Goal: Submit feedback/report problem

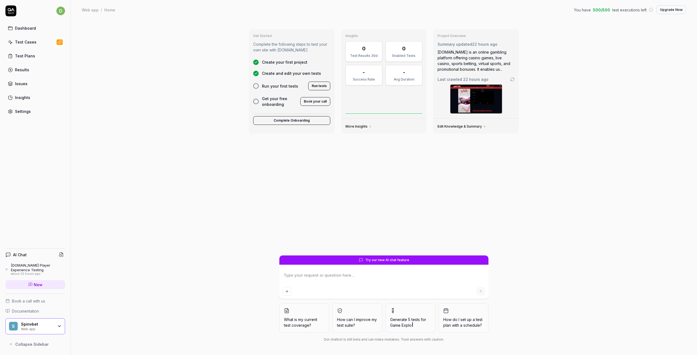
click at [358, 282] on textarea at bounding box center [383, 278] width 202 height 14
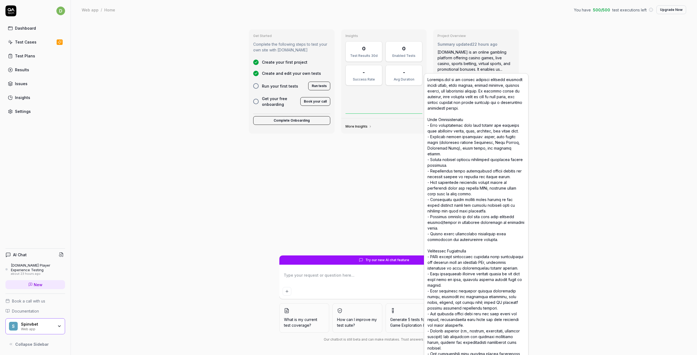
click at [496, 60] on div "[DOMAIN_NAME] is an online gambling platform offering casino games, live casino…" at bounding box center [475, 60] width 77 height 23
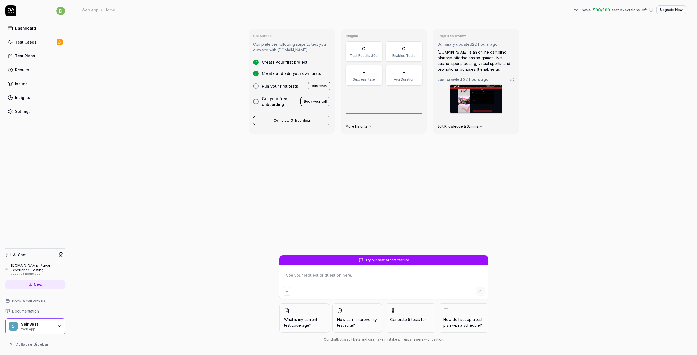
click at [477, 64] on div "[DOMAIN_NAME] is an online gambling platform offering casino games, live casino…" at bounding box center [475, 60] width 77 height 23
click at [511, 76] on div "Last crawled 22 hours ago" at bounding box center [475, 79] width 77 height 6
click at [513, 80] on icon at bounding box center [512, 79] width 4 height 4
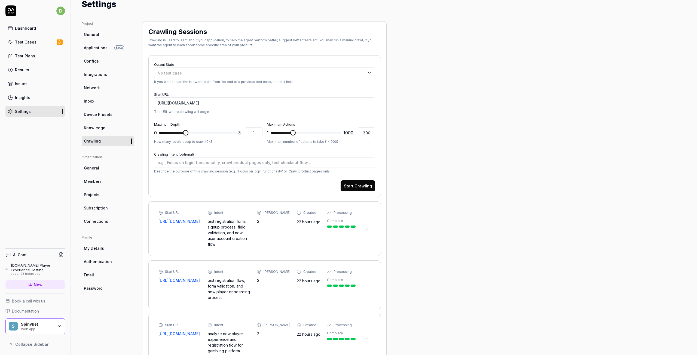
scroll to position [80, 0]
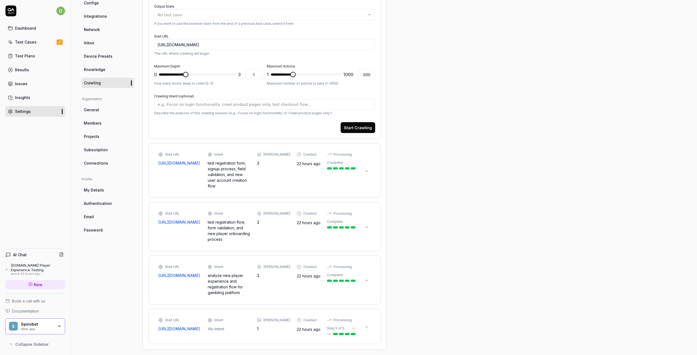
click at [366, 280] on icon at bounding box center [366, 280] width 2 height 1
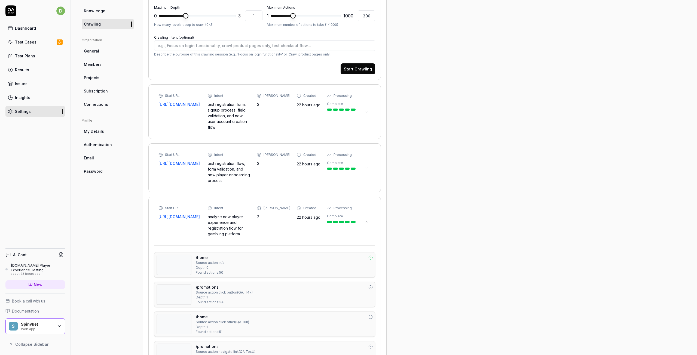
scroll to position [189, 0]
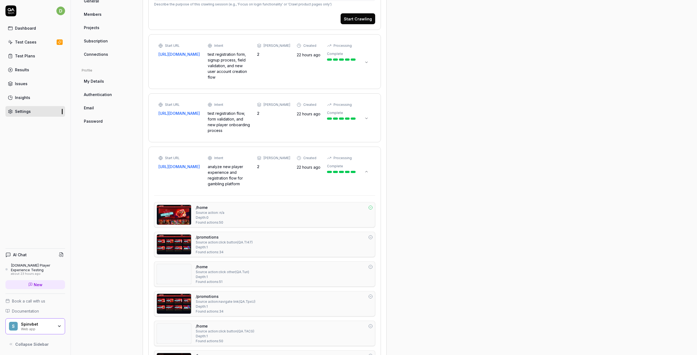
click at [438, 51] on div "Project General Applications Beta Configs Integrations Network Inbox Device Pre…" at bounding box center [384, 185] width 604 height 662
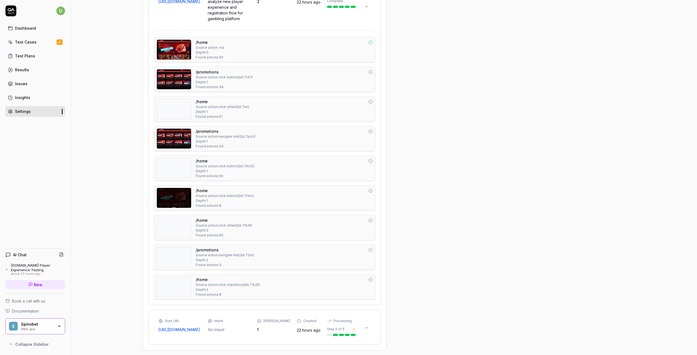
scroll to position [355, 0]
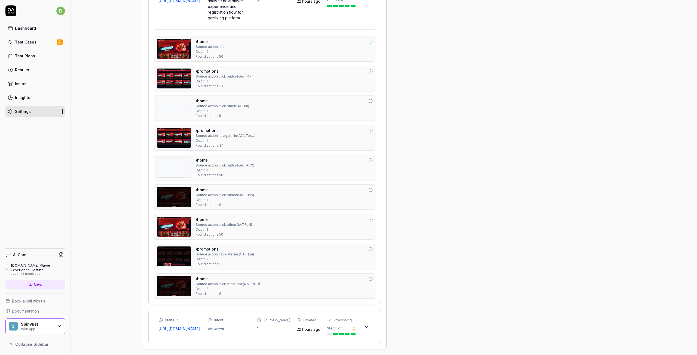
click at [250, 110] on div "/home Source action: click other ( QA.Turi ) Depth: 1 Found actions: 51" at bounding box center [284, 108] width 177 height 20
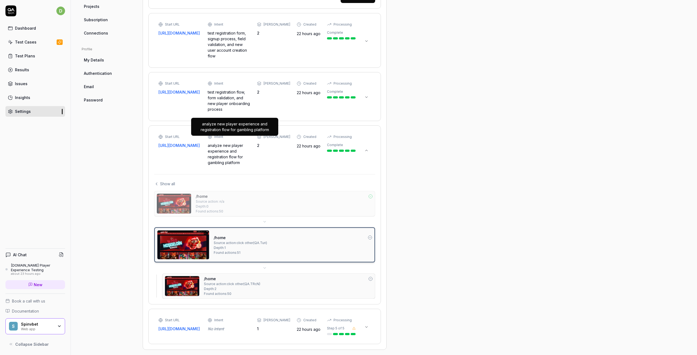
click at [264, 140] on div "Start URL [URL][DOMAIN_NAME] Intent analyze new player experience and registrat…" at bounding box center [256, 149] width 197 height 31
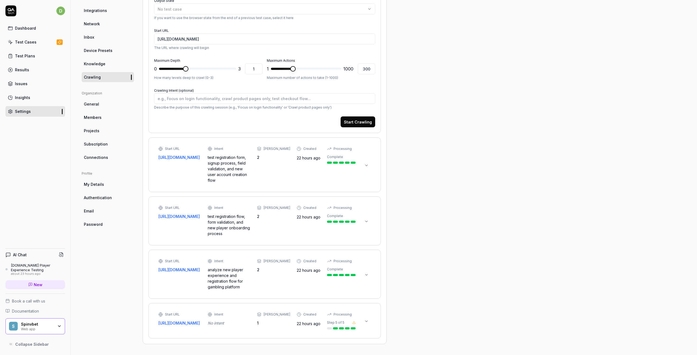
scroll to position [80, 0]
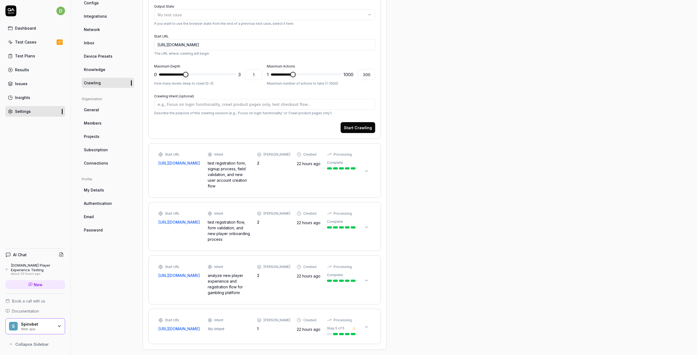
click at [261, 155] on icon at bounding box center [259, 154] width 4 height 4
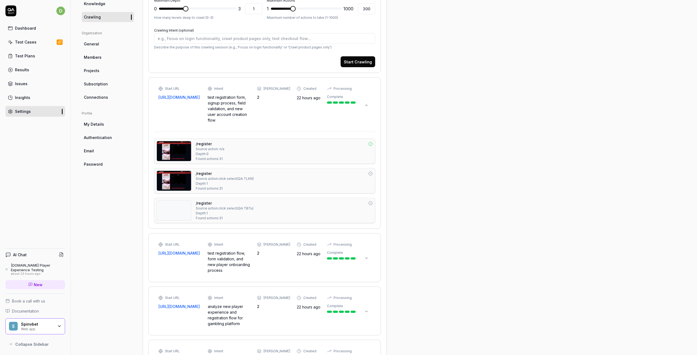
scroll to position [41, 0]
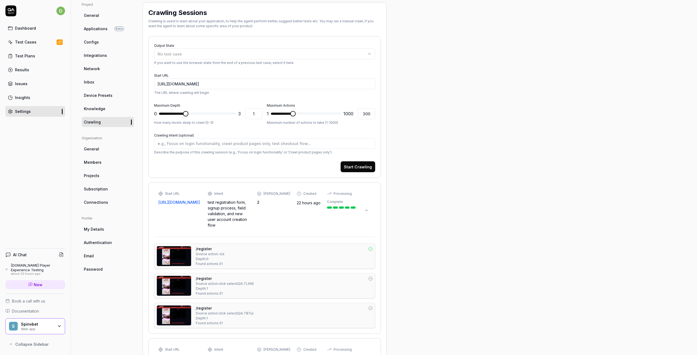
click at [188, 115] on span at bounding box center [185, 113] width 5 height 5
type textarea "*"
click at [198, 115] on span "*" at bounding box center [197, 113] width 77 height 9
click at [223, 114] on span at bounding box center [197, 114] width 77 height 2
type input "3"
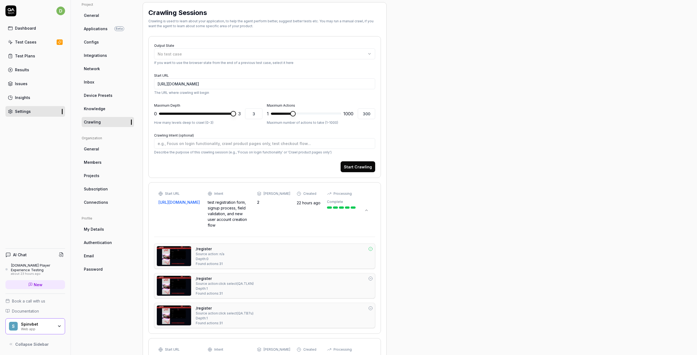
click at [236, 115] on span at bounding box center [232, 113] width 5 height 5
type textarea "*"
click at [341, 111] on span at bounding box center [338, 113] width 5 height 5
click at [306, 112] on span at bounding box center [305, 113] width 5 height 5
type input "497"
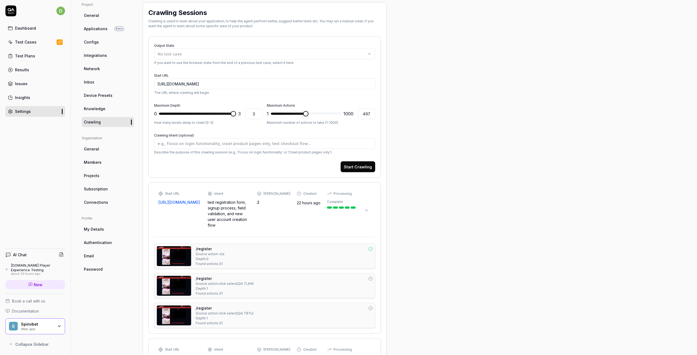
click at [306, 114] on span at bounding box center [305, 113] width 5 height 5
click at [361, 169] on button "Start Crawling" at bounding box center [357, 166] width 35 height 11
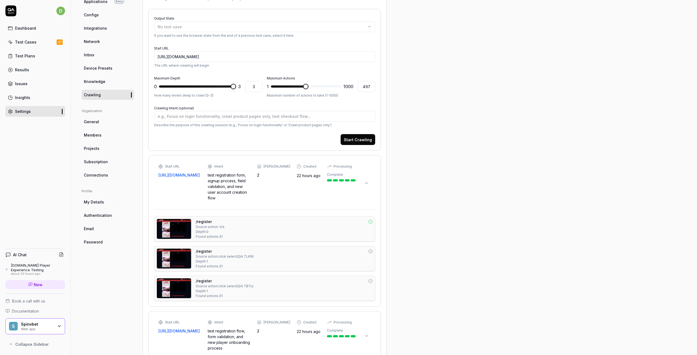
scroll to position [0, 0]
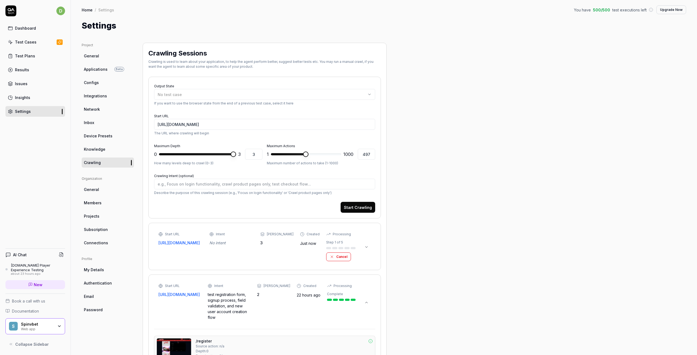
click at [671, 10] on button "Upgrade Now" at bounding box center [671, 9] width 30 height 9
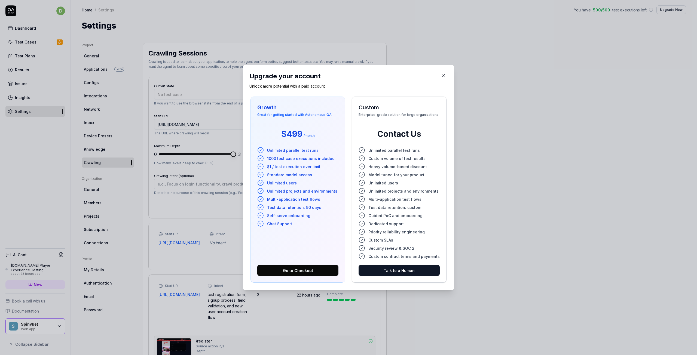
click at [441, 76] on icon "button" at bounding box center [443, 75] width 5 height 5
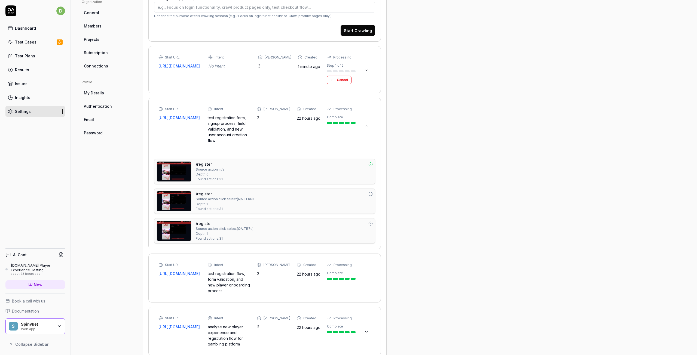
scroll to position [119, 0]
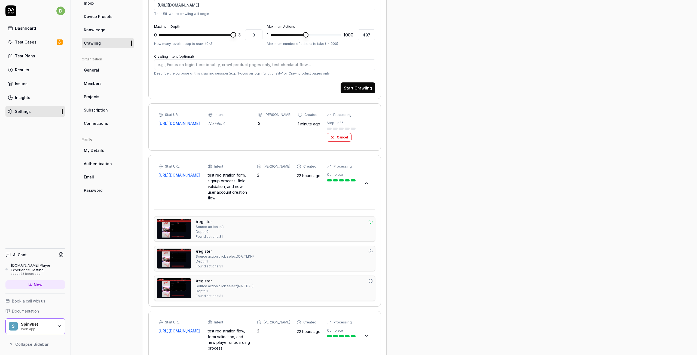
click at [30, 29] on div "Dashboard" at bounding box center [25, 28] width 21 height 6
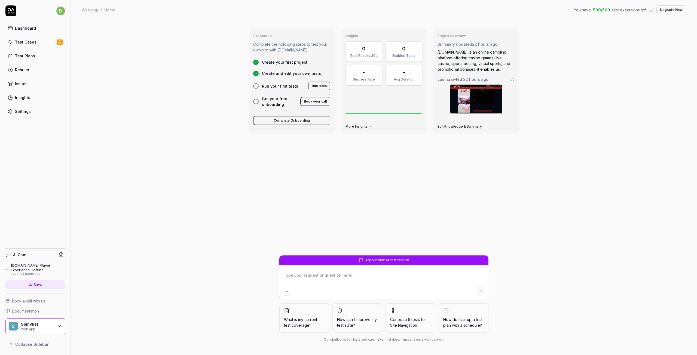
click at [348, 275] on textarea at bounding box center [383, 278] width 202 height 14
type textarea "*"
type textarea "I"
type textarea "*"
type textarea "I"
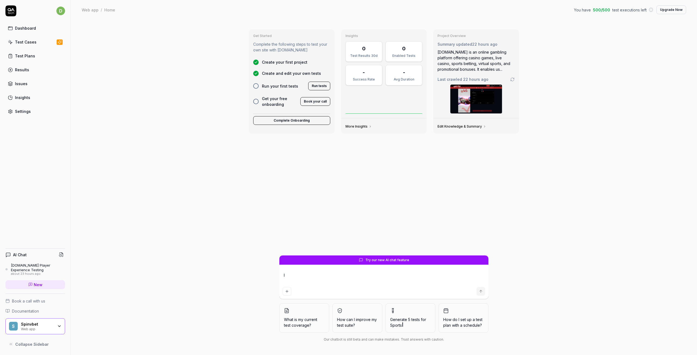
type textarea "*"
type textarea "I w"
type textarea "*"
type textarea "I wa"
type textarea "*"
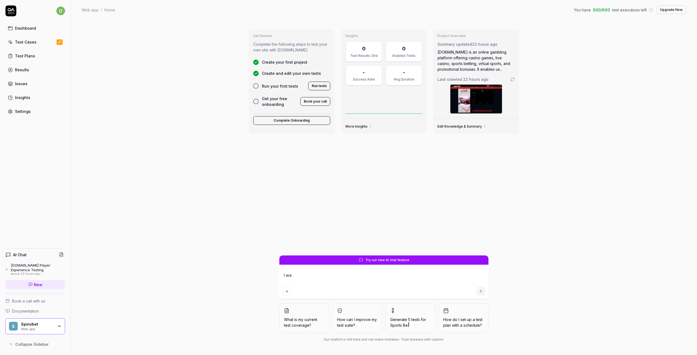
type textarea "I wan"
type textarea "*"
type textarea "I want"
type textarea "*"
type textarea "I want"
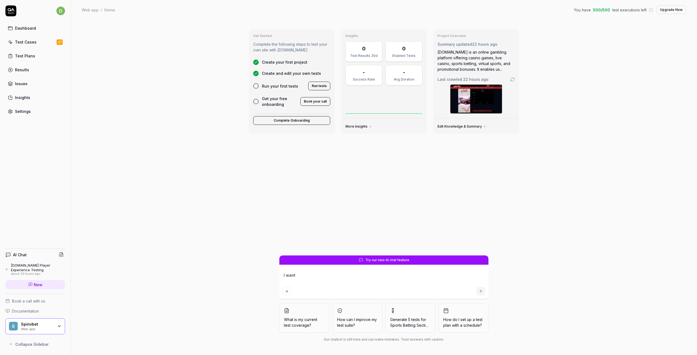
type textarea "*"
type textarea "I want y"
type textarea "*"
type textarea "I want yo"
type textarea "*"
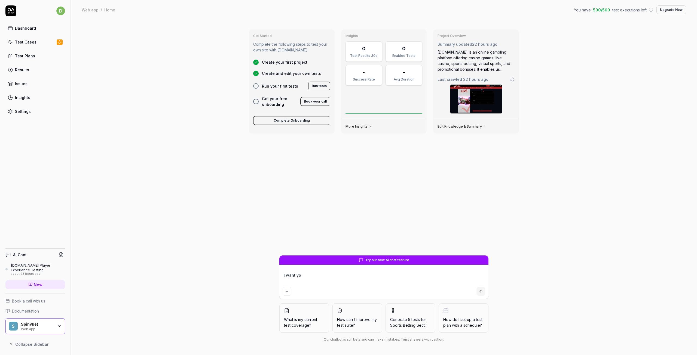
type textarea "I want you"
type textarea "*"
type textarea "I want you"
type textarea "*"
type textarea "I want you t"
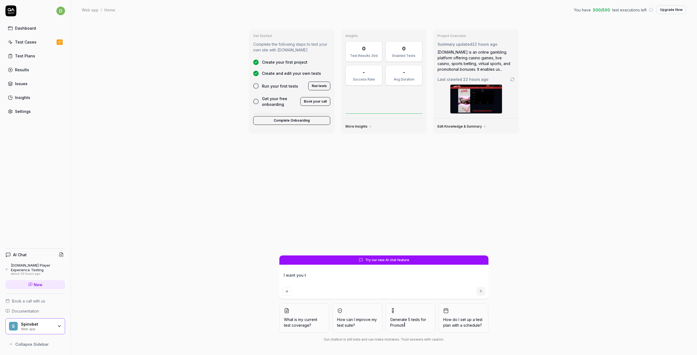
type textarea "*"
type textarea "I want you te"
type textarea "*"
type textarea "I want you [PERSON_NAME]"
type textarea "*"
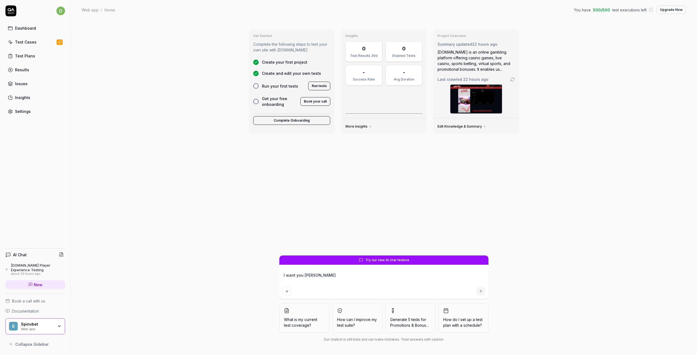
type textarea "I want you test"
type textarea "*"
type textarea "I want you test"
type textarea "*"
type textarea "I want you test t"
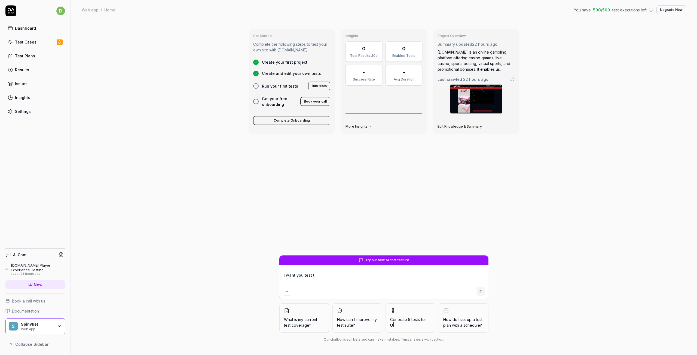
type textarea "*"
type textarea "I want you test th"
type textarea "*"
type textarea "I want you test the"
type textarea "*"
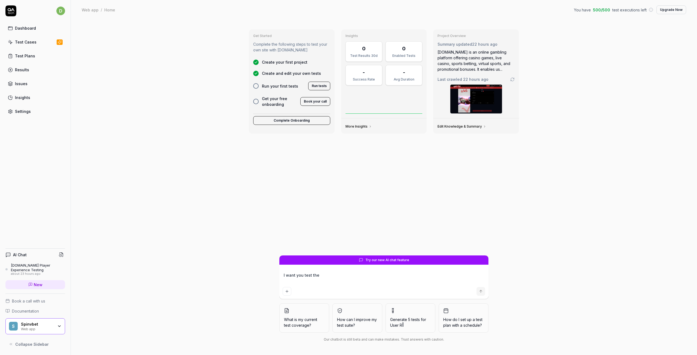
type textarea "I want you test the"
type textarea "*"
type textarea "I want you test the r"
type textarea "*"
type textarea "I want you test the re"
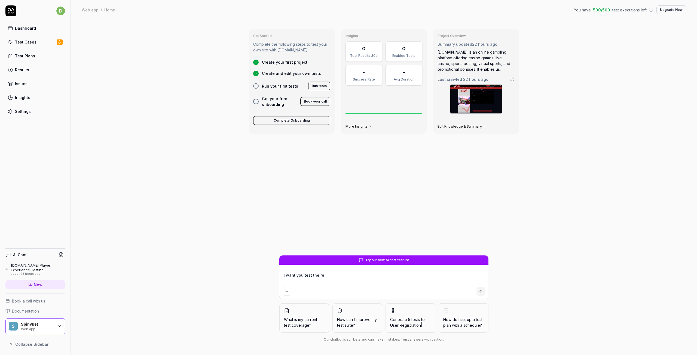
type textarea "*"
type textarea "I want you test the reg"
type textarea "*"
type textarea "I want you test the regi"
type textarea "*"
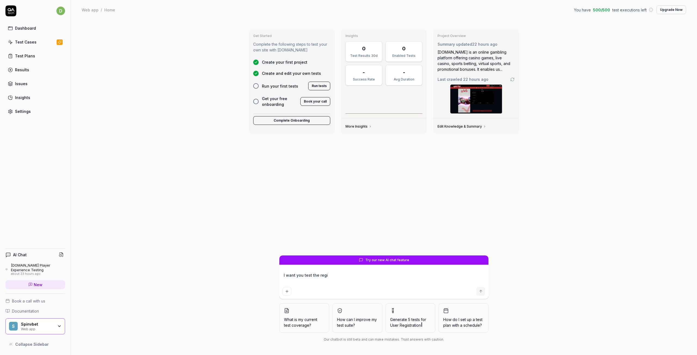
type textarea "I want you test the regis"
type textarea "*"
type textarea "I want you test the regist"
type textarea "*"
type textarea "I want you test the registr"
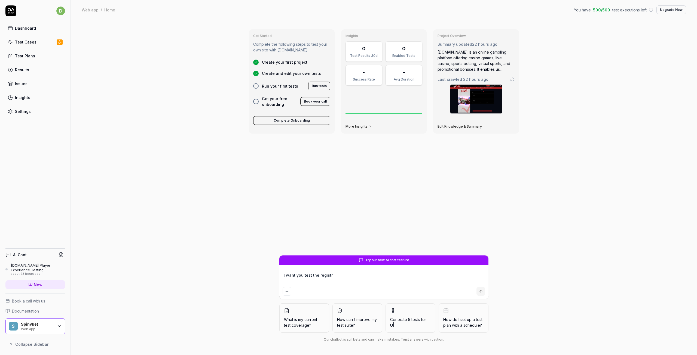
type textarea "*"
type textarea "I want you test the registra"
type textarea "*"
type textarea "I want you test the registrat"
type textarea "*"
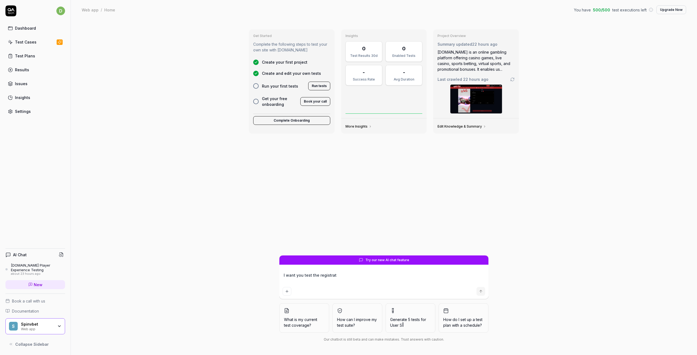
type textarea "I want you test the registrati"
type textarea "*"
type textarea "I want you test the registratio"
type textarea "*"
type textarea "I want you test the registration"
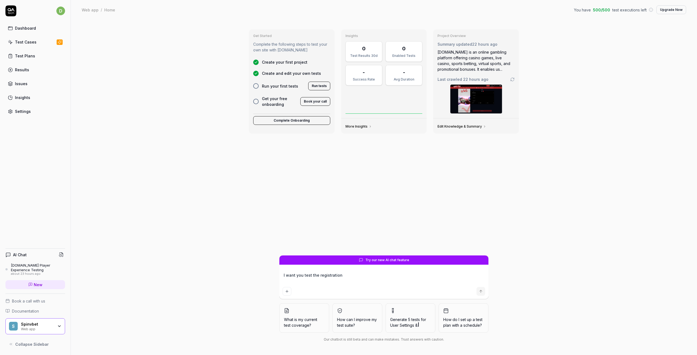
type textarea "*"
type textarea "I want you test the registration"
type textarea "*"
type textarea "I want you test the registration f"
type textarea "*"
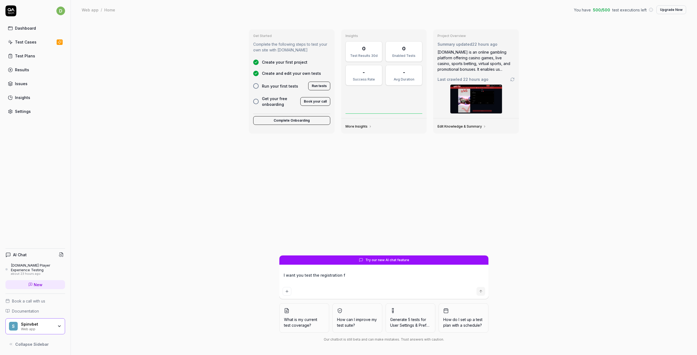
type textarea "I want you test the registration fl"
type textarea "*"
type textarea "I want you test the registration flo"
type textarea "*"
type textarea "I want you test the registration flow"
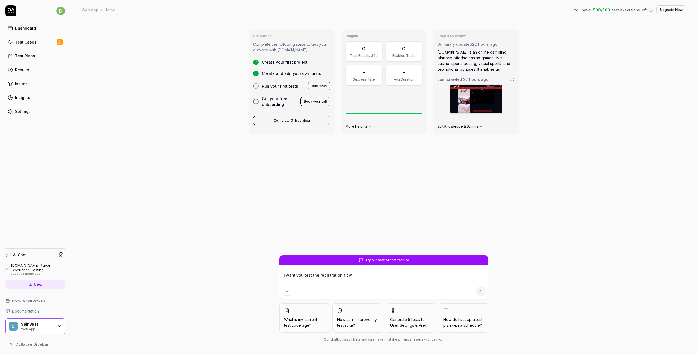
type textarea "*"
type textarea "I want you test the registration flow,"
type textarea "*"
type textarea "I want you test the registration flow,"
type textarea "*"
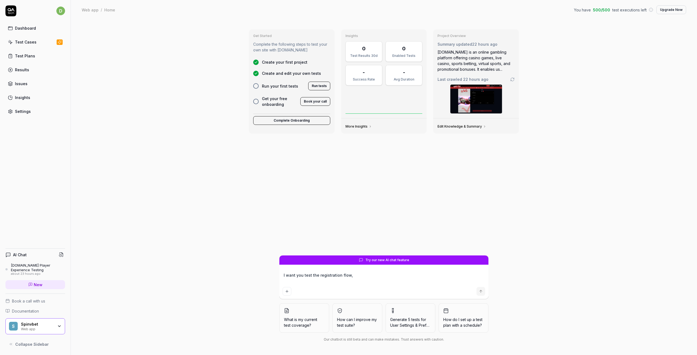
type textarea "I want you test the registration flow, p"
type textarea "*"
type textarea "I want you test the registration flow, pl"
type textarea "*"
type textarea "I want you test the registration flow, pla"
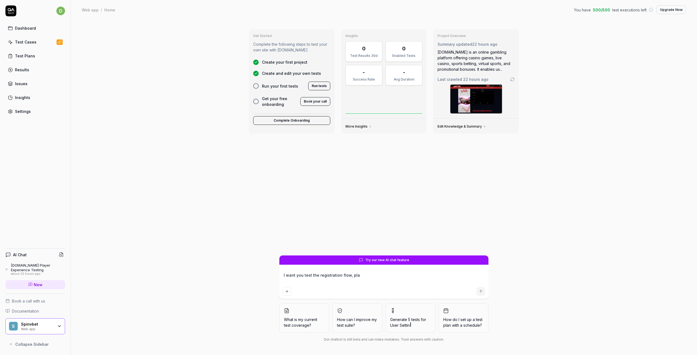
type textarea "*"
type textarea "I want you test the registration flow, play"
type textarea "*"
type textarea "I want you test the registration flow, playe"
type textarea "*"
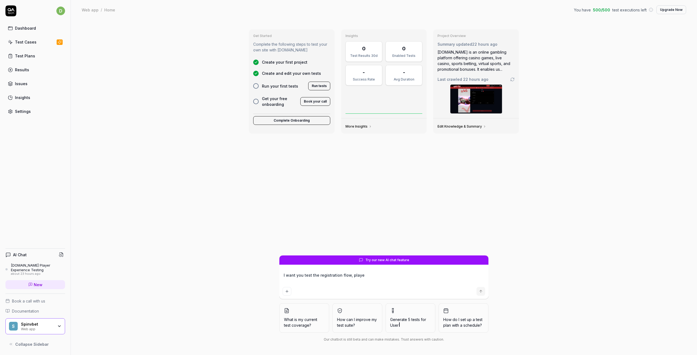
type textarea "I want you test the registration flow, player"
type textarea "*"
type textarea "I want you test the registration flow, player"
type textarea "*"
type textarea "I want you test the registration flow, player f"
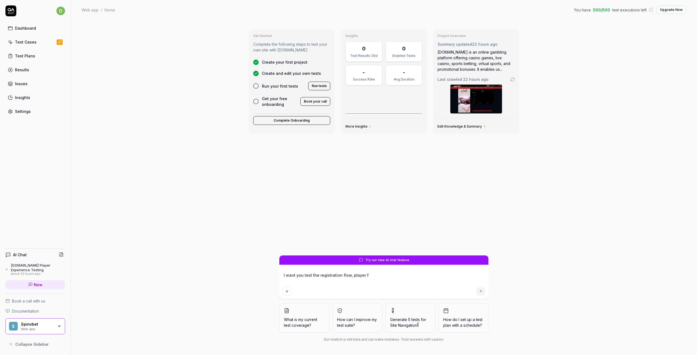
type textarea "*"
type textarea "I want you test the registration flow, player fl"
type textarea "*"
type textarea "I want you test the registration flow, player flo"
type textarea "*"
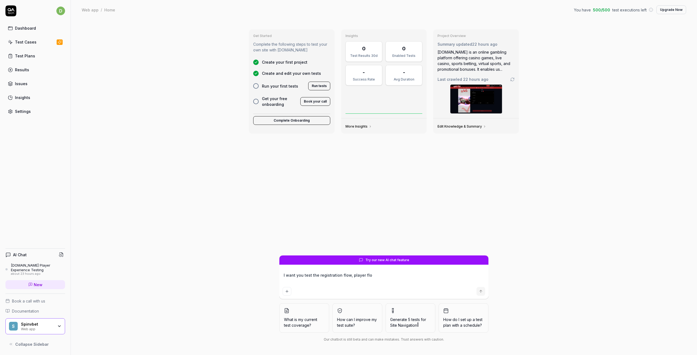
type textarea "I want you test the registration flow, player flow"
type textarea "*"
type textarea "I want you test the registration flow, player flow"
type textarea "*"
type textarea "I want you test the registration flow, player flow f"
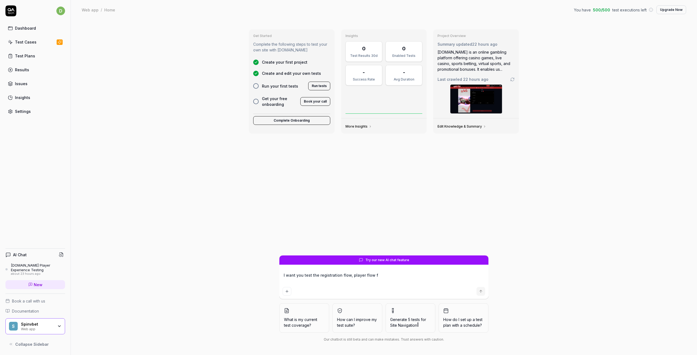
type textarea "*"
type textarea "I want you test the registration flow, player flow fo"
type textarea "*"
type textarea "I want you test the registration flow, player flow for"
type textarea "*"
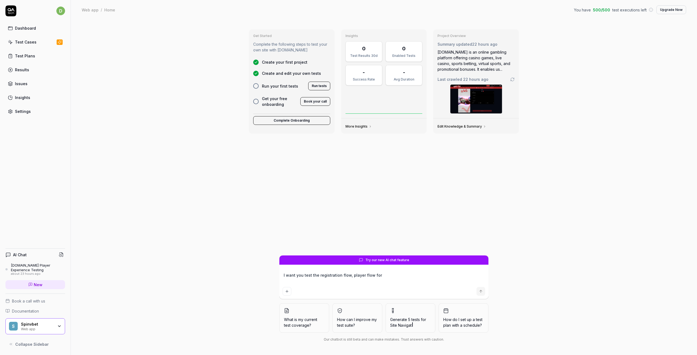
type textarea "I want you test the registration flow, player flow for"
type textarea "*"
type textarea "I want you test the registration flow, player flow for s"
type textarea "*"
type textarea "I want you test the registration flow, player flow for sp"
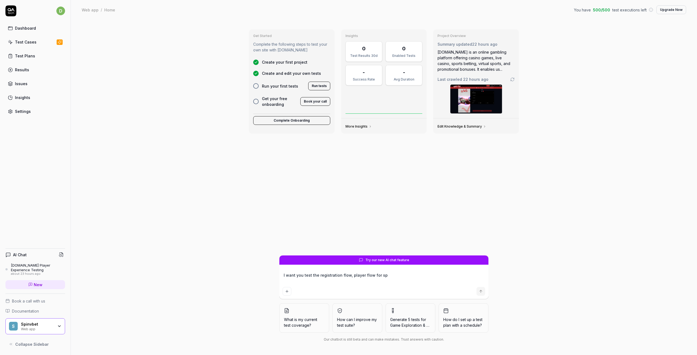
type textarea "*"
type textarea "I want you test the registration flow, player flow for spo"
type textarea "*"
type textarea "I want you test the registration flow, player flow for spor"
type textarea "*"
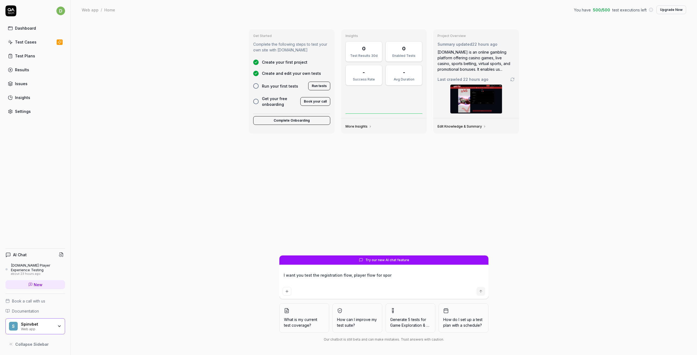
type textarea "I want you test the registration flow, player flow for sport"
type textarea "*"
type textarea "I want you test the registration flow, player flow for sports"
type textarea "*"
type textarea "I want you test the registration flow, player flow for sports"
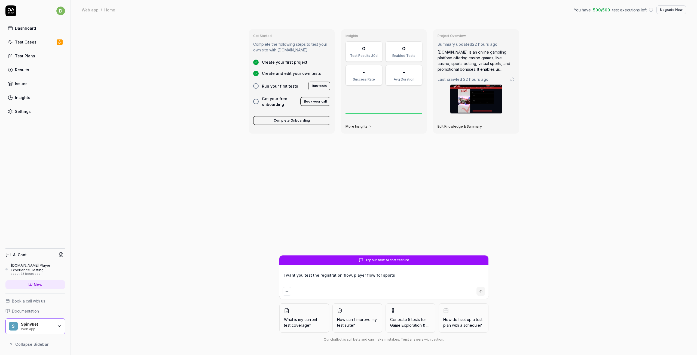
type textarea "*"
type textarea "I want you test the registration flow, player flow for sports b"
type textarea "*"
type textarea "I want you test the registration flow, player flow for sports be"
type textarea "*"
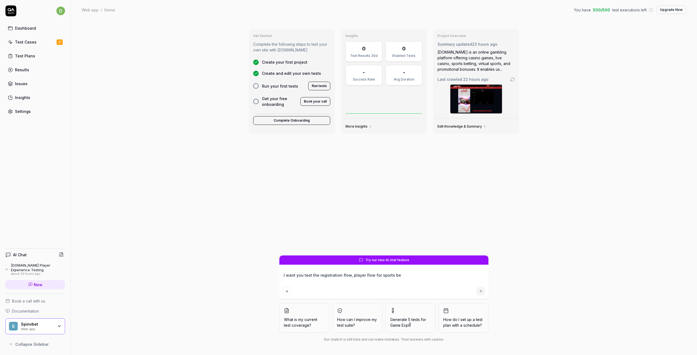
type textarea "I want you test the registration flow, player flow for sports bee"
type textarea "*"
type textarea "I want you test the registration flow, player flow for sports be"
type textarea "*"
type textarea "I want you test the registration flow, player flow for sports bet"
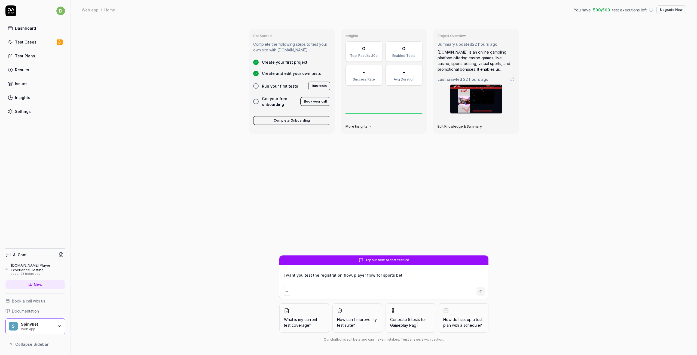
type textarea "*"
type textarea "I want you test the registration flow, player flow for sports bett"
type textarea "*"
type textarea "I want you test the registration flow, player flow for sports betti"
type textarea "*"
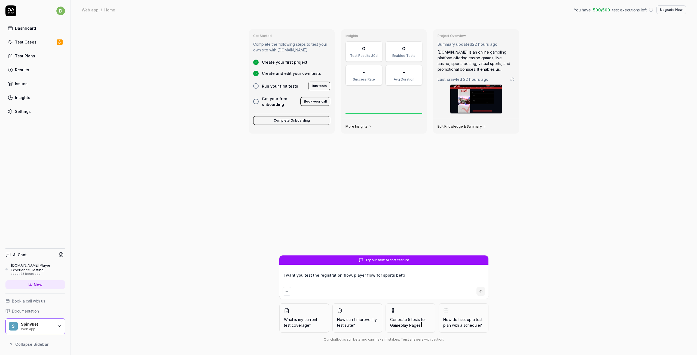
type textarea "I want you test the registration flow, player flow for sports [PERSON_NAME]"
type textarea "*"
type textarea "I want you test the registration flow, player flow for sports betting"
type textarea "*"
type textarea "I want you test the registration flow, player flow for sports betting,"
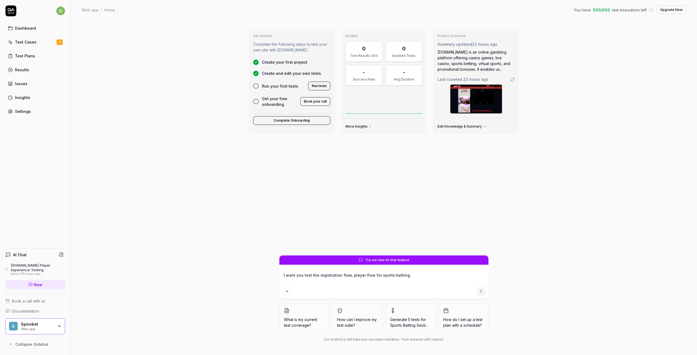
type textarea "*"
type textarea "I want you test the registration flow, player flow for sports betting,"
type textarea "*"
type textarea "I want you test the registration flow, player flow for sports betting, C"
type textarea "*"
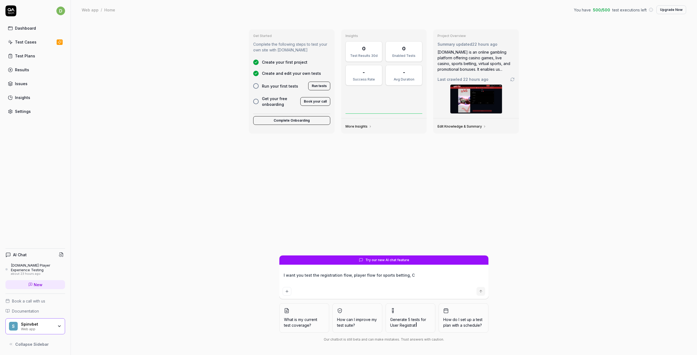
type textarea "I want you test the registration flow, player flow for sports betting, Ca"
type textarea "*"
type textarea "I want you test the registration flow, player flow for sports betting, Cas"
type textarea "*"
type textarea "I want you test the registration flow, player flow for sports betting, Casi"
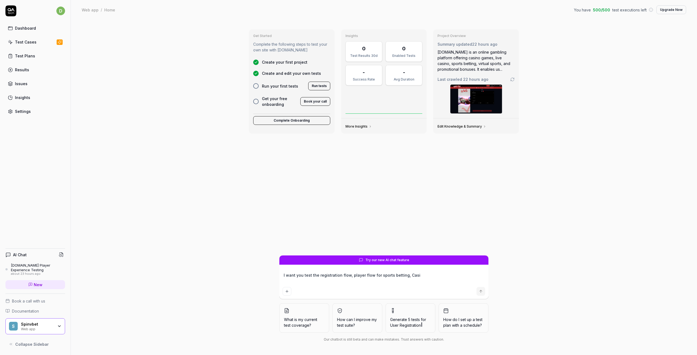
type textarea "*"
type textarea "I want you test the registration flow, player flow for sports betting, Casin"
type textarea "*"
type textarea "I want you test the registration flow, player flow for sports betting, Casino"
type textarea "*"
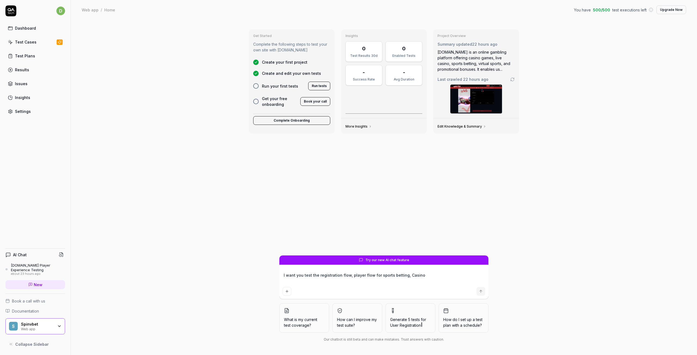
type textarea "I want you test the registration flow, player flow for sports betting, Casino"
type textarea "*"
type textarea "I want you test the registration flow, player flow for sports betting, Casino s"
type textarea "*"
type textarea "I want you test the registration flow, player flow for sports betting, Casino sl"
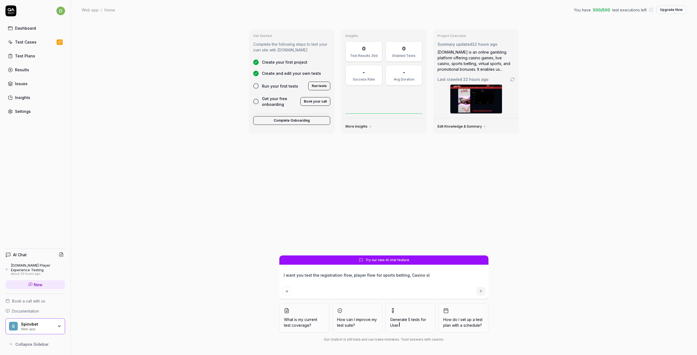
type textarea "*"
type textarea "I want you test the registration flow, player flow for sports betting, Casino s…"
type textarea "*"
type textarea "I want you test the registration flow, player flow for sports betting, Casino s…"
type textarea "*"
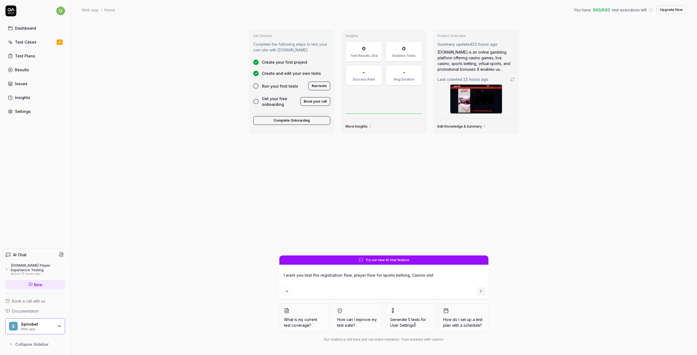
type textarea "I want you test the registration flow, player flow for sports betting, Casino s…"
type textarea "*"
type textarea "I want you test the registration flow, player flow for sports betting, Casino s…"
type textarea "*"
type textarea "I want you test the registration flow, player flow for sports betting, Casino s…"
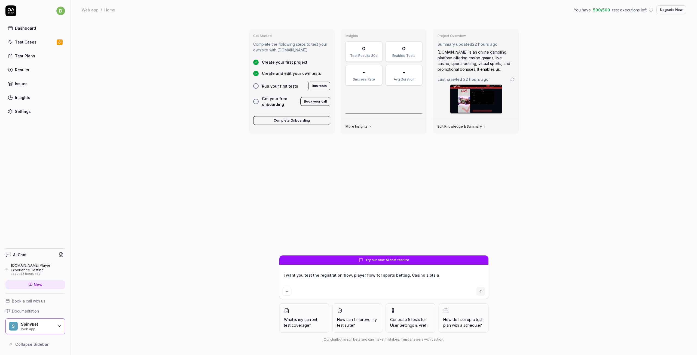
type textarea "*"
type textarea "I want you test the registration flow, player flow for sports betting, Casino s…"
type textarea "*"
type textarea "I want you test the registration flow, player flow for sports betting, Casino s…"
type textarea "*"
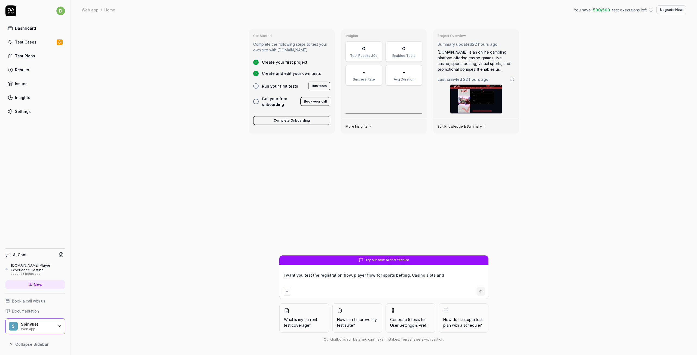
type textarea "I want you test the registration flow, player flow for sports betting, Casino s…"
type textarea "*"
type textarea "I want you test the registration flow, player flow for sports betting, Casino s…"
type textarea "*"
type textarea "I want you test the registration flow, player flow for sports betting, Casino s…"
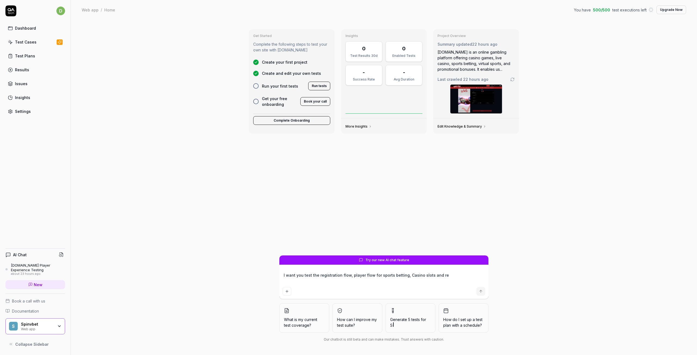
type textarea "*"
type textarea "I want you test the registration flow, player flow for sports betting, Casino s…"
type textarea "*"
type textarea "I want you test the registration flow, player flow for sports betting, Casino s…"
type textarea "*"
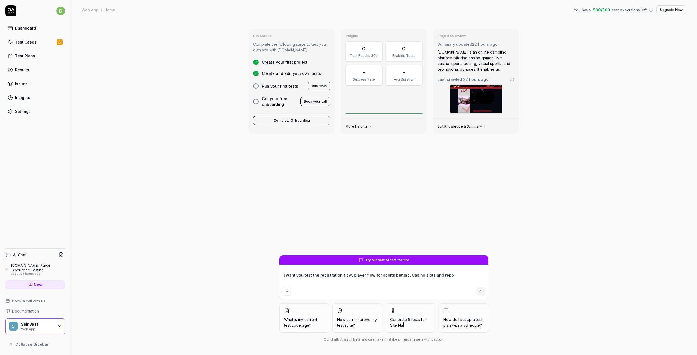
type textarea "I want you test the registration flow, player flow for sports betting, Casino s…"
type textarea "*"
type textarea "I want you test the registration flow, player flow for sports betting, Casino s…"
type textarea "*"
type textarea "I want you test the registration flow, player flow for sports betting, Casino s…"
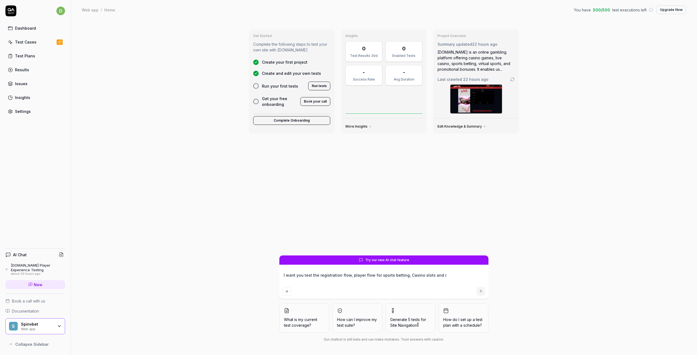
type textarea "*"
type textarea "I want you test the registration flow, player flow for sports betting, Casino s…"
click at [460, 276] on textarea "I want you test the registration flow, player flow for sports betting, Casino s…" at bounding box center [383, 278] width 202 height 14
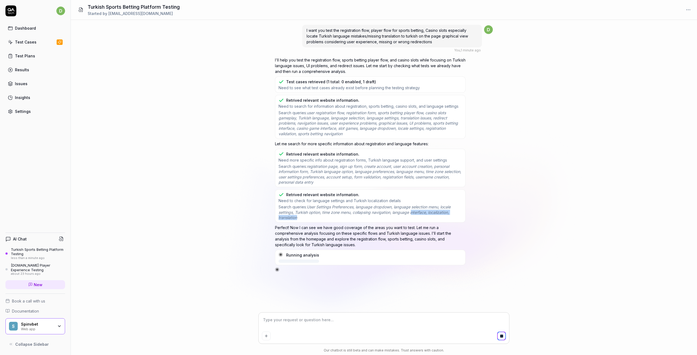
drag, startPoint x: 427, startPoint y: 222, endPoint x: 431, endPoint y: 228, distance: 7.1
click at [428, 222] on div "Retrived relevant website information. Need to check for language settings and …" at bounding box center [370, 205] width 190 height 33
click at [577, 207] on div "I want you test the registration flow, player flow for sports betting, Casino s…" at bounding box center [384, 166] width 626 height 293
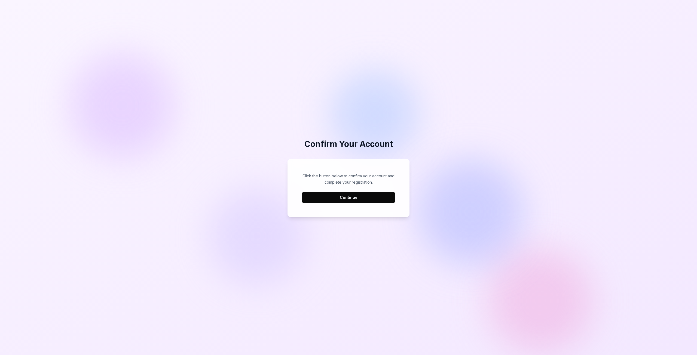
click at [335, 197] on button "Continue" at bounding box center [349, 197] width 94 height 11
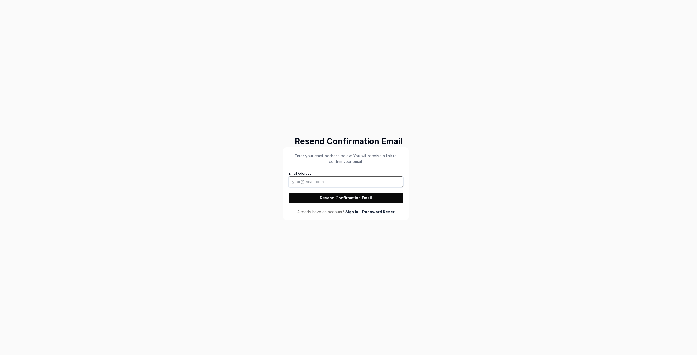
click at [325, 181] on input "Email Address" at bounding box center [345, 181] width 115 height 11
drag, startPoint x: 303, startPoint y: 182, endPoint x: 267, endPoint y: 174, distance: 37.3
click at [267, 174] on div "Resend Confirmation Email Enter your email address below. You will receive a li…" at bounding box center [348, 177] width 697 height 355
type input "[EMAIL_ADDRESS][DOMAIN_NAME]"
click at [288, 193] on button "Resend Confirmation Email" at bounding box center [345, 198] width 115 height 11
